Goal: Transaction & Acquisition: Subscribe to service/newsletter

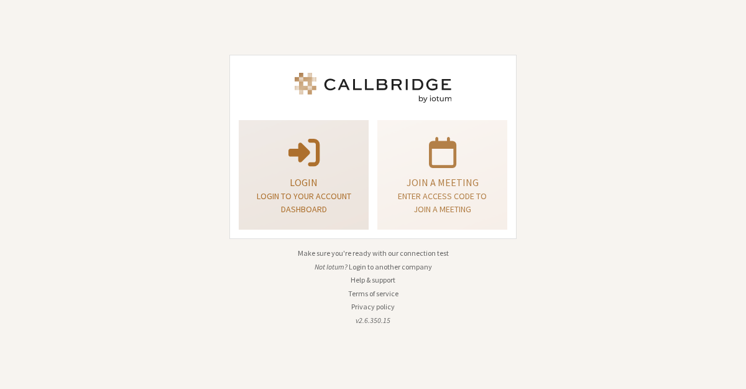
click at [305, 189] on p "Login" at bounding box center [303, 182] width 99 height 15
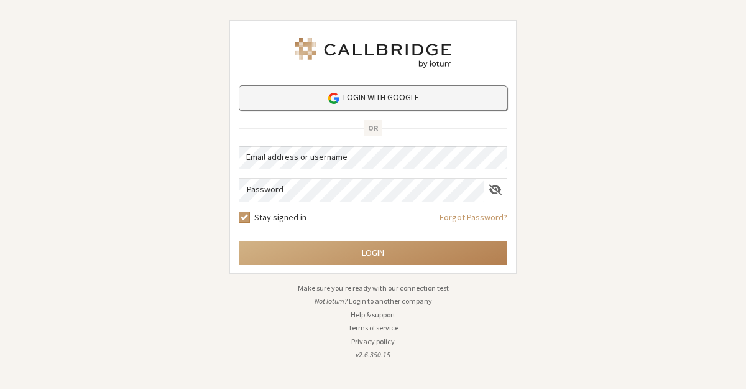
click at [403, 98] on link "Login with Google" at bounding box center [373, 97] width 269 height 25
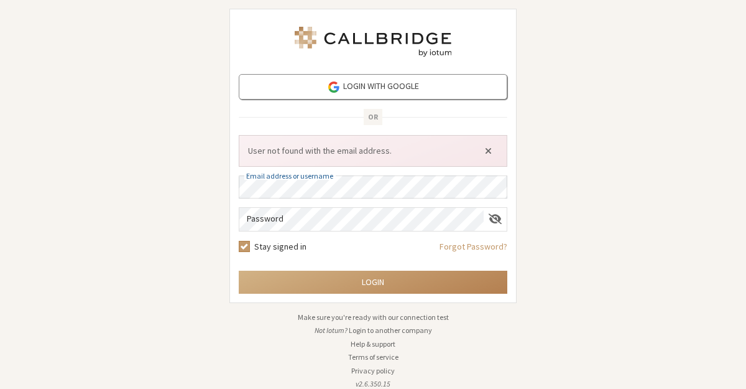
click at [577, 221] on div "Login with Google OR User not found with the email address. Email address or us…" at bounding box center [373, 194] width 746 height 389
click at [686, 261] on div "Login with Google OR User not found with the email address. Email address or us…" at bounding box center [373, 194] width 746 height 389
click at [485, 146] on span "Close alert" at bounding box center [488, 150] width 7 height 10
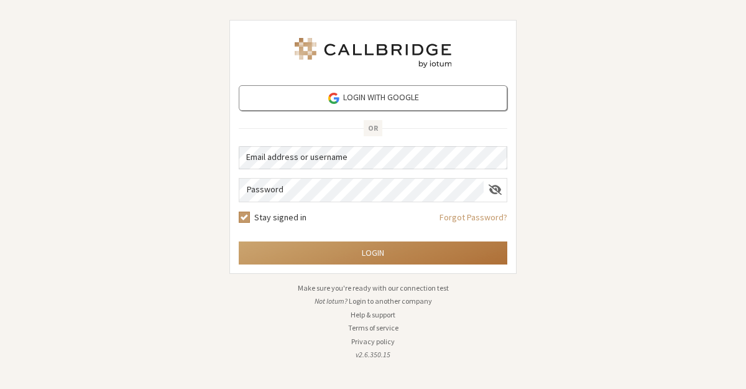
click at [469, 249] on button "Login" at bounding box center [373, 252] width 269 height 23
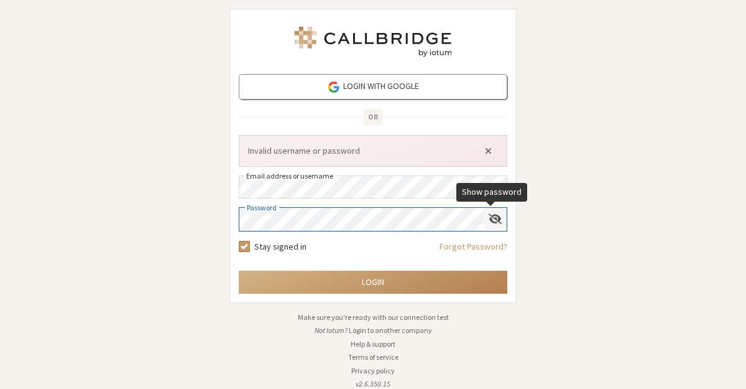
click at [494, 213] on span "Show password" at bounding box center [495, 219] width 13 height 12
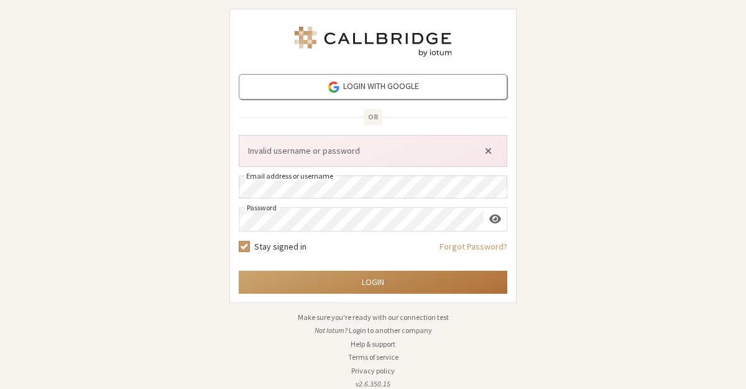
click at [325, 288] on button "Login" at bounding box center [373, 281] width 269 height 23
click at [337, 283] on button "Login" at bounding box center [373, 281] width 269 height 23
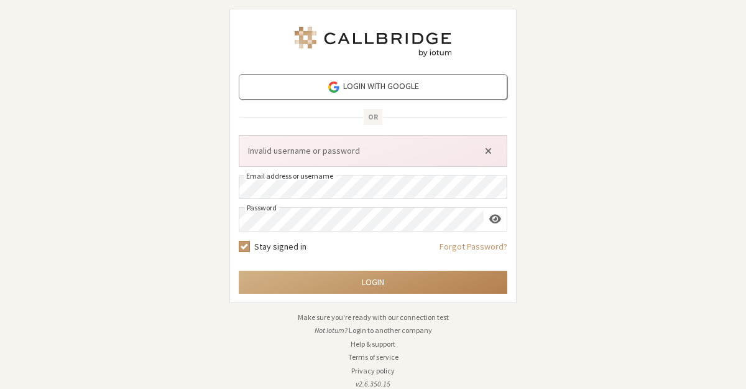
click at [191, 233] on div "Login with Google OR Invalid username or password Email address or username Pas…" at bounding box center [373, 194] width 746 height 389
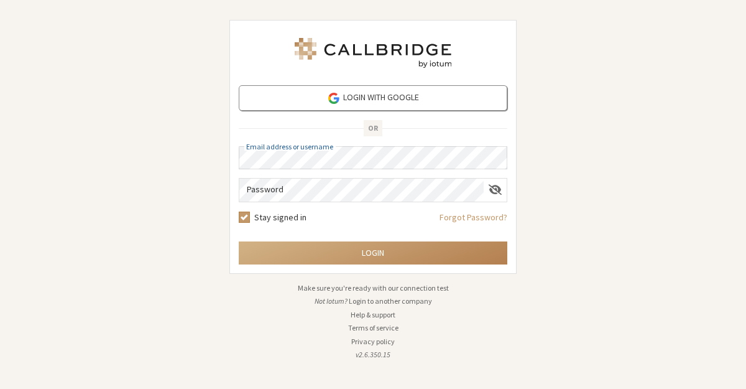
click at [475, 132] on form "Login with Google OR Email address or username Password Stay signed in Forgot P…" at bounding box center [373, 174] width 269 height 179
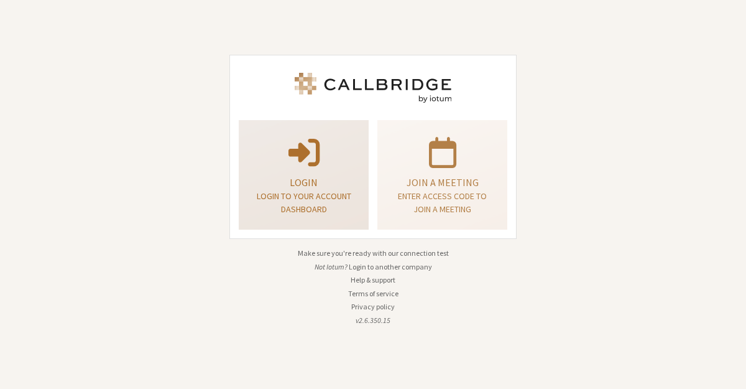
click at [313, 201] on p "Login to your account dashboard" at bounding box center [303, 203] width 99 height 26
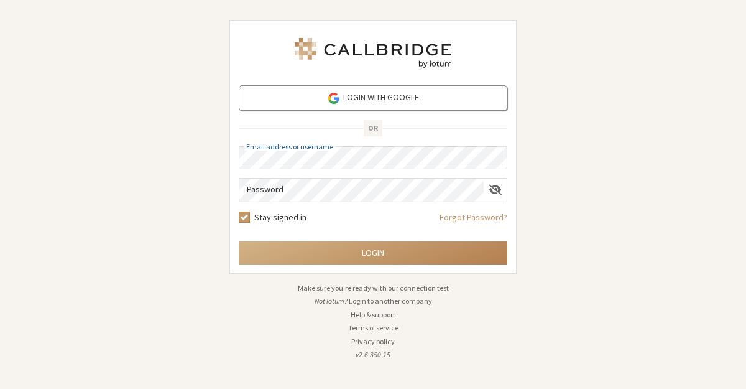
click at [285, 349] on li "v2.6.350.15" at bounding box center [372, 354] width 287 height 11
click at [145, 248] on div "Login with Google OR Email address or username Password Stay signed in Forgot P…" at bounding box center [373, 194] width 746 height 389
click at [580, 188] on div "Login with Google OR Email address or username Password Stay signed in Forgot P…" at bounding box center [373, 194] width 746 height 389
click at [313, 170] on form "Login with Google OR Email address or username Password Stay signed in Forgot P…" at bounding box center [373, 174] width 269 height 179
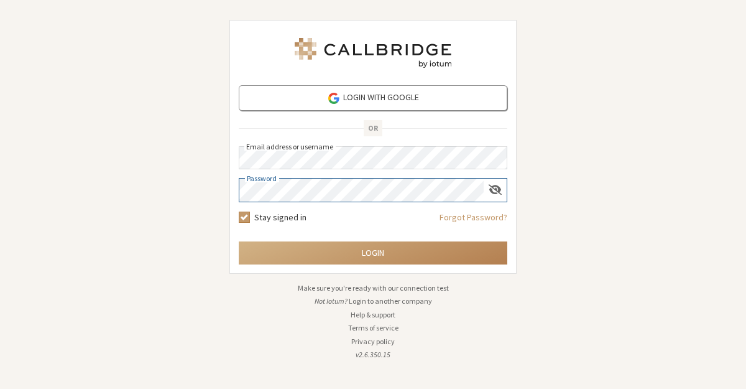
click at [177, 196] on div "Login with Google OR Email address or username Password Stay signed in Forgot P…" at bounding box center [373, 194] width 746 height 389
click at [637, 241] on div "Login with Google OR Email address or username Password Stay signed in Forgot P…" at bounding box center [373, 194] width 746 height 389
click at [572, 210] on div "Login with Google OR Email address or username Password Stay signed in Forgot P…" at bounding box center [373, 194] width 746 height 389
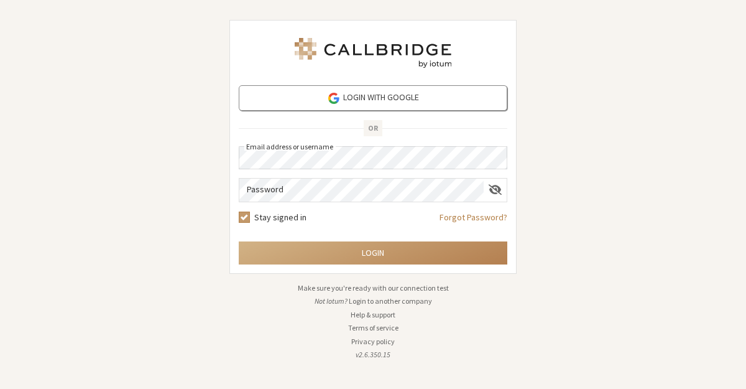
click at [483, 217] on link "Forgot Password?" at bounding box center [474, 222] width 68 height 22
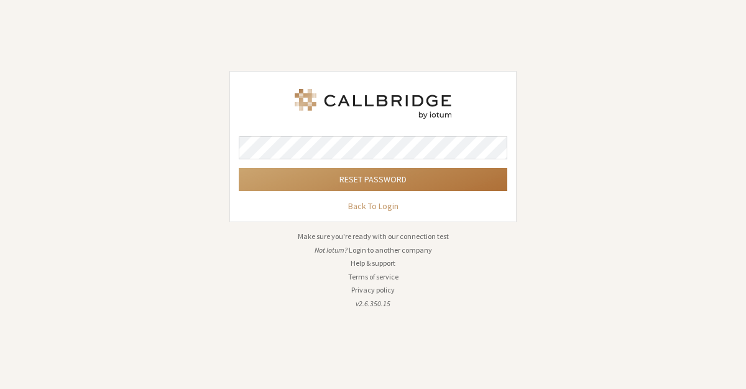
click at [447, 180] on button "Reset password" at bounding box center [373, 179] width 269 height 23
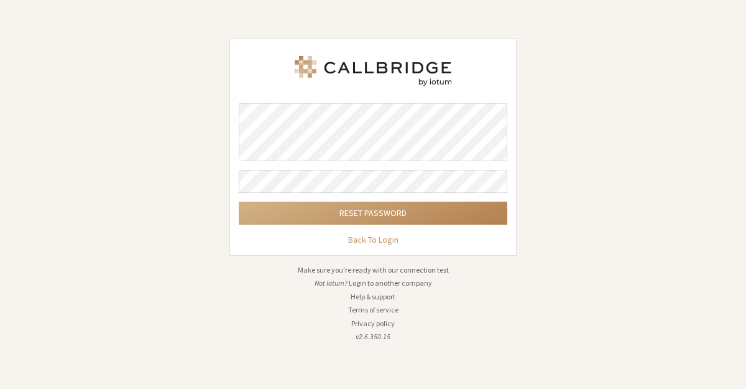
click at [384, 193] on form "Reset password Back To Login" at bounding box center [373, 174] width 269 height 143
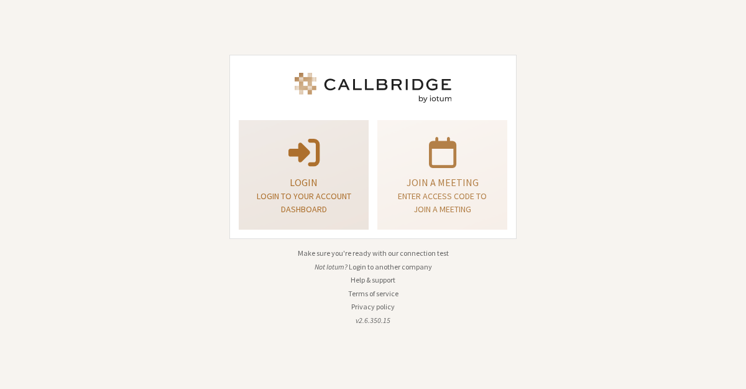
click at [285, 169] on div "Login Login to your account dashboard" at bounding box center [304, 175] width 116 height 100
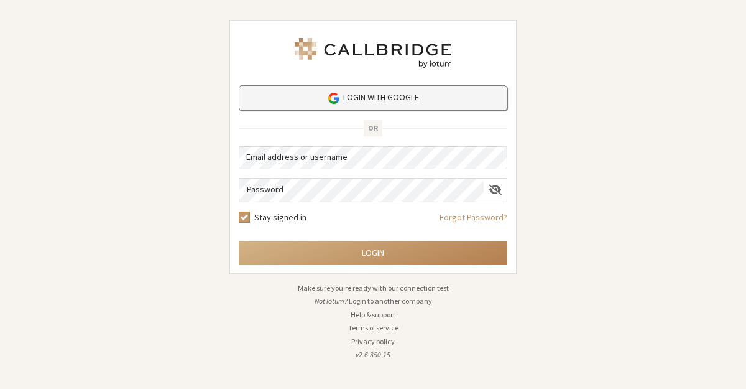
click at [362, 97] on link "Login with Google" at bounding box center [373, 97] width 269 height 25
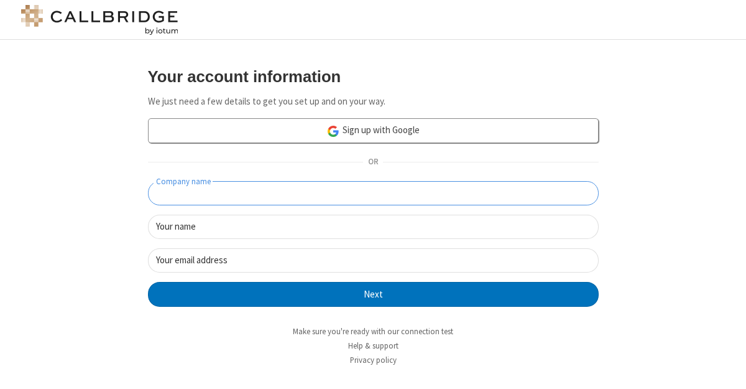
click at [324, 183] on input "Company name" at bounding box center [373, 193] width 451 height 24
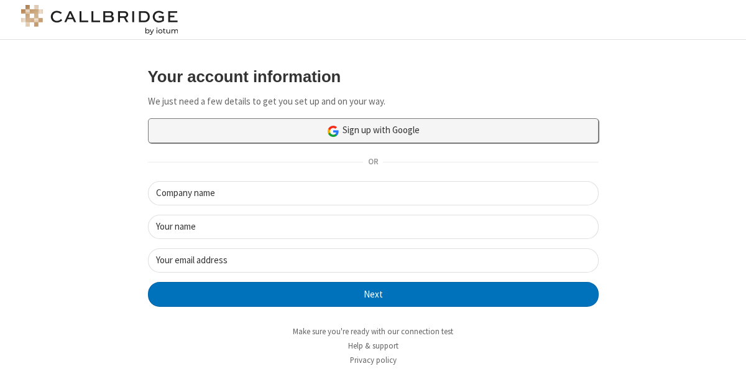
click at [333, 128] on img at bounding box center [333, 131] width 14 height 14
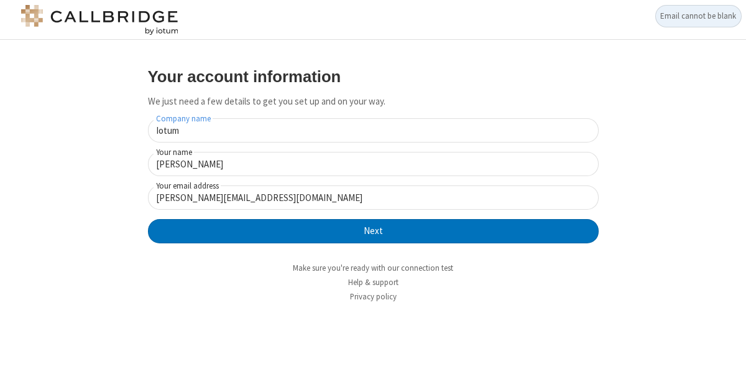
click at [160, 132] on input "Iotum" at bounding box center [373, 130] width 451 height 24
type input "iotum"
click at [71, 200] on div "Your account information We just need a few details to get you set up and on yo…" at bounding box center [373, 185] width 718 height 254
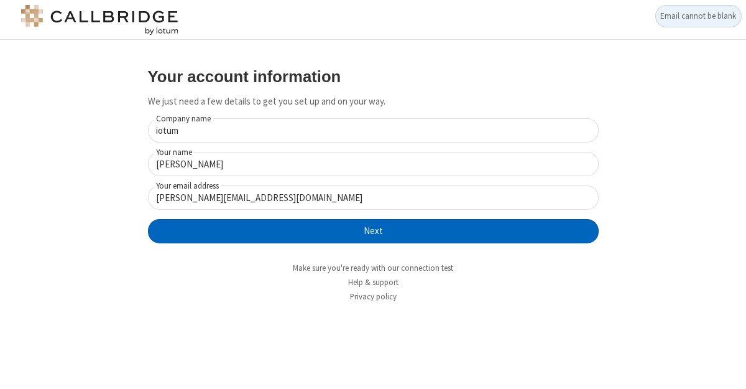
click at [347, 240] on button "Next" at bounding box center [373, 231] width 451 height 25
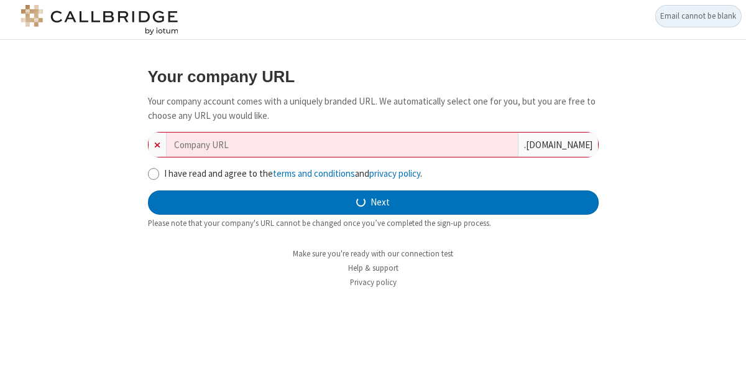
type input "iotum-coherent-1018"
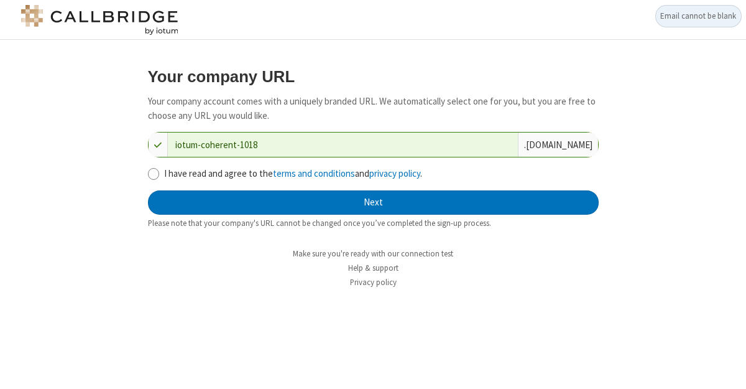
click at [190, 176] on label "I have read and agree to the terms and conditions and privacy policy ." at bounding box center [381, 174] width 435 height 14
click at [160, 176] on input "I have read and agree to the terms and conditions and privacy policy ." at bounding box center [154, 173] width 12 height 13
checkbox input "true"
click at [154, 165] on form "Your company URL Your company account comes with a uniquely branded URL. We aut…" at bounding box center [373, 148] width 451 height 161
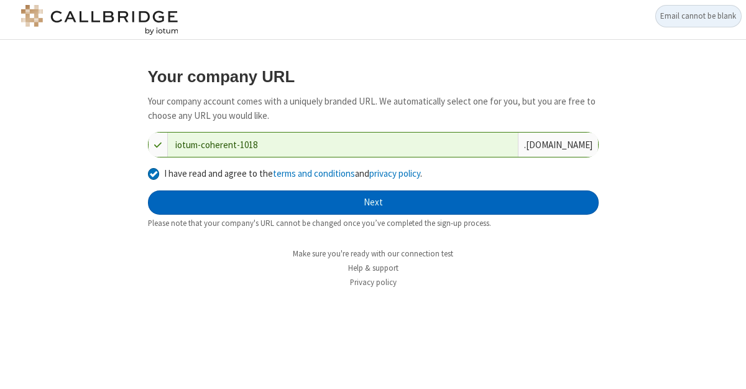
click at [296, 211] on button "Next" at bounding box center [373, 202] width 451 height 25
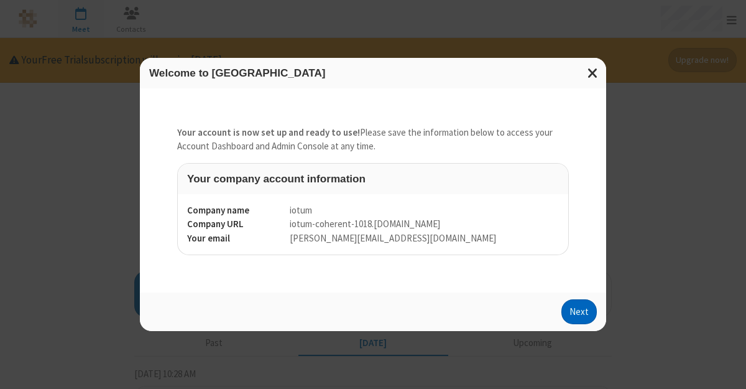
click at [578, 314] on button "Next" at bounding box center [578, 311] width 35 height 25
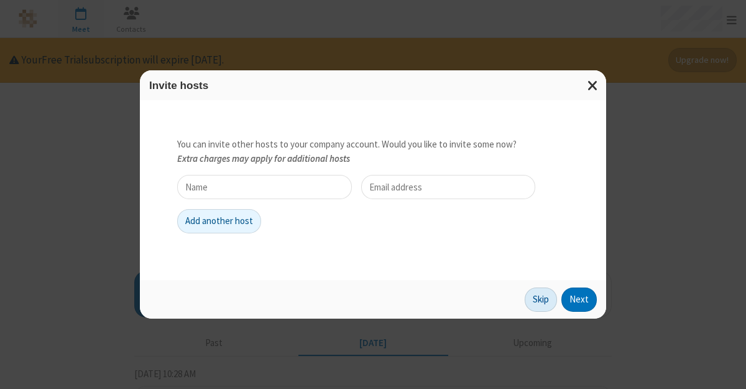
click at [541, 298] on button "Skip" at bounding box center [541, 299] width 32 height 25
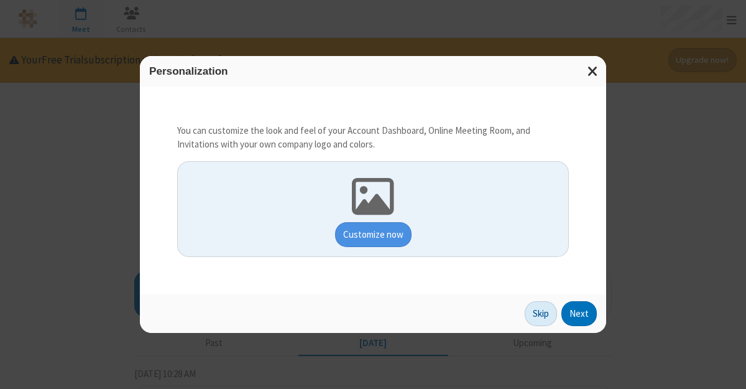
click at [545, 309] on button "Skip" at bounding box center [541, 313] width 32 height 25
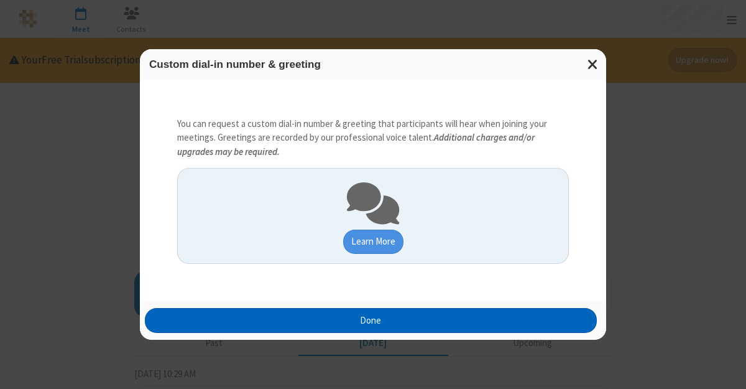
click at [468, 316] on button "Done" at bounding box center [371, 320] width 453 height 25
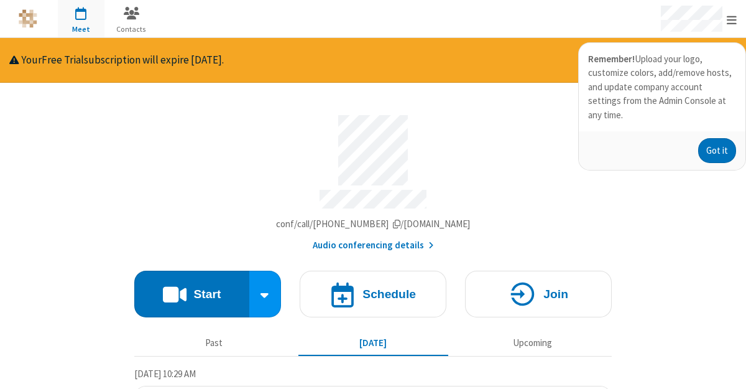
click at [363, 81] on div "Your Free Trial subscription will expire in 14 days. Upgrade now!" at bounding box center [373, 60] width 746 height 45
click at [298, 63] on div "Your Free Trial subscription will expire in 14 days." at bounding box center [334, 60] width 650 height 16
click at [423, 206] on div "Account details" at bounding box center [372, 201] width 477 height 23
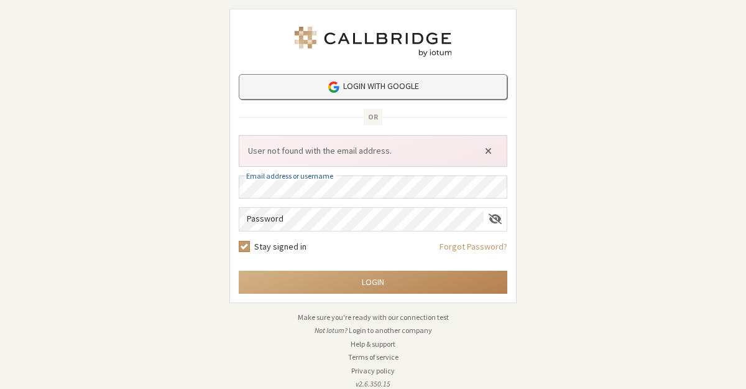
click at [399, 88] on link "Login with Google" at bounding box center [373, 86] width 269 height 25
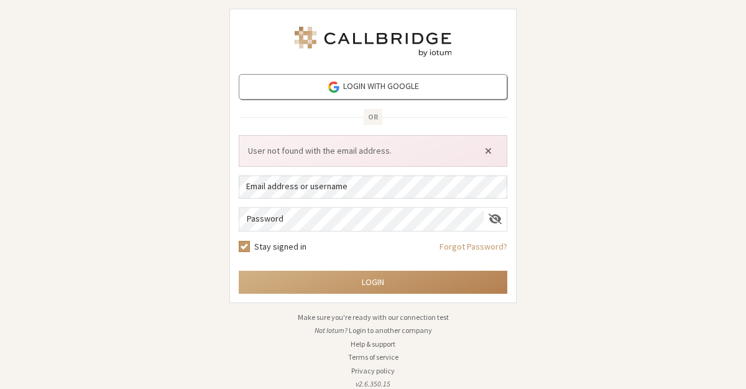
click at [162, 85] on div "Login with Google OR User not found with the email address. Email address or us…" at bounding box center [373, 194] width 746 height 389
click at [650, 200] on div "Login with Google OR User not found with the email address. Email address or us…" at bounding box center [373, 194] width 746 height 389
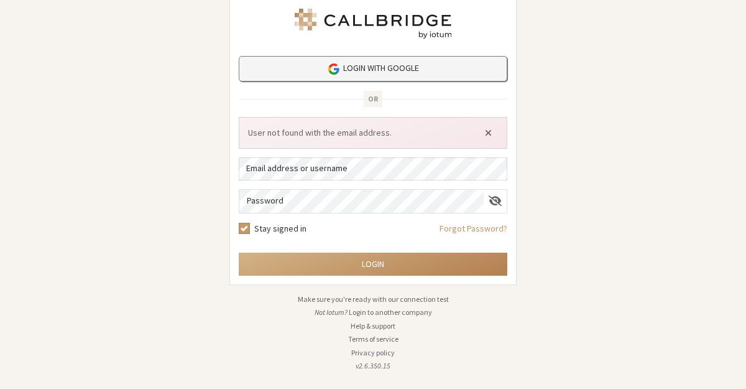
click at [257, 65] on link "Login with Google" at bounding box center [373, 68] width 269 height 25
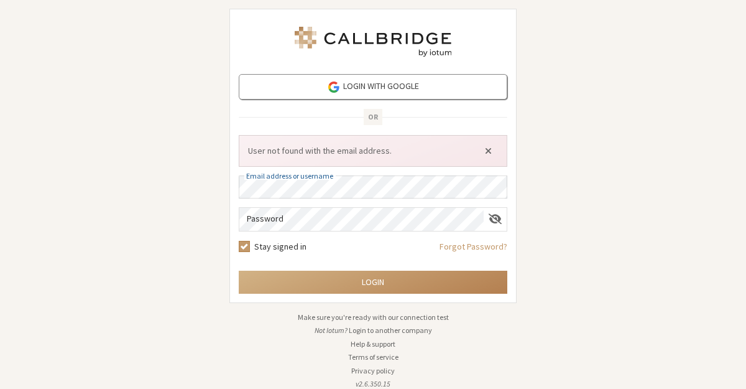
click at [111, 272] on div "Login with Google OR User not found with the email address. Email address or us…" at bounding box center [373, 194] width 746 height 389
click at [193, 80] on div "Login with Google OR User not found with the email address. Email address or us…" at bounding box center [373, 194] width 746 height 389
click at [71, 270] on div "Login with Google OR User not found with the email address. Email address or us…" at bounding box center [373, 194] width 746 height 389
